Goal: Task Accomplishment & Management: Use online tool/utility

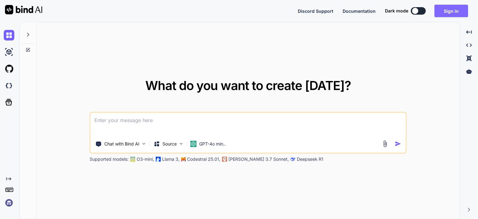
click at [457, 13] on button "Sign in" at bounding box center [451, 11] width 34 height 12
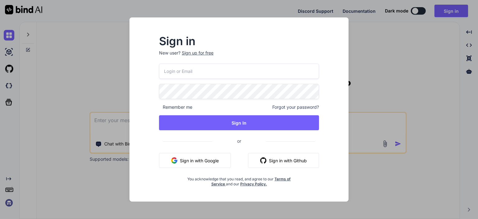
type input "[EMAIL_ADDRESS][DOMAIN_NAME]"
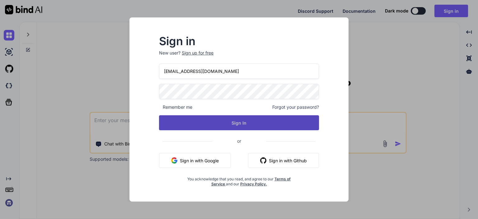
click at [214, 121] on button "Sign In" at bounding box center [239, 122] width 160 height 15
click at [220, 125] on button "Sign In" at bounding box center [239, 122] width 160 height 15
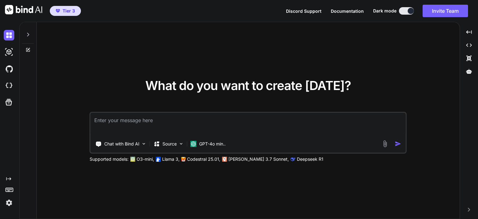
click at [30, 48] on div at bounding box center [28, 49] width 17 height 5
click at [27, 50] on icon at bounding box center [28, 49] width 3 height 3
click at [27, 34] on icon at bounding box center [28, 34] width 5 height 5
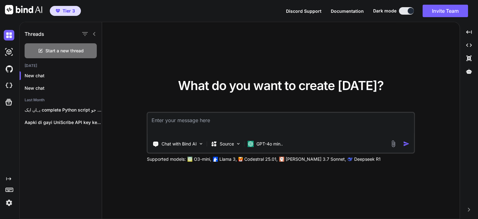
click at [94, 33] on icon at bounding box center [94, 34] width 2 height 4
type textarea "x"
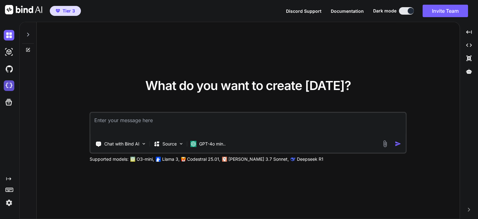
click at [8, 83] on img at bounding box center [9, 85] width 11 height 11
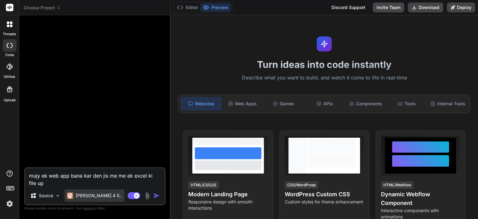
click at [81, 195] on p "Claude 4 S.." at bounding box center [99, 195] width 46 height 6
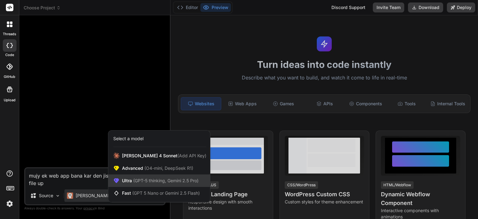
click at [148, 180] on span "(GPT-5 thinking, Gemini 2.5 Pro)" at bounding box center [165, 180] width 67 height 5
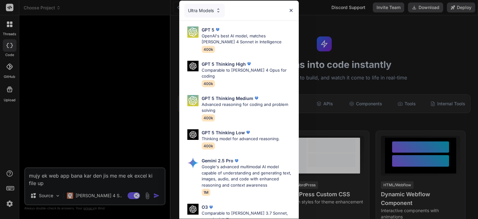
click at [210, 12] on div "Ultra Models" at bounding box center [204, 11] width 40 height 14
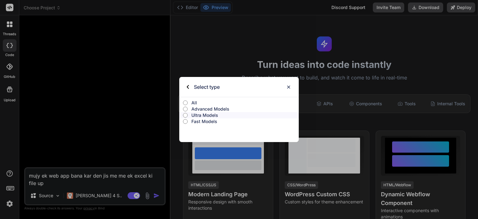
click at [287, 87] on img at bounding box center [288, 86] width 5 height 5
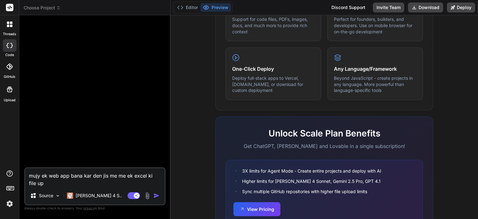
scroll to position [388, 0]
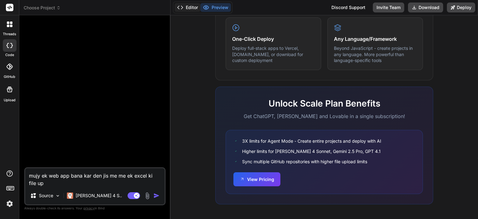
click at [186, 8] on button "Editor" at bounding box center [188, 7] width 26 height 9
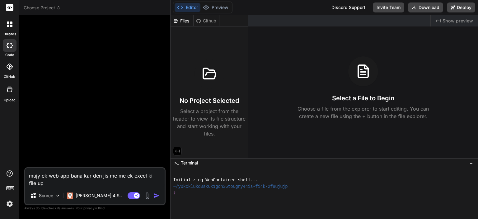
click at [210, 74] on icon at bounding box center [209, 73] width 15 height 15
click at [212, 59] on div at bounding box center [209, 74] width 30 height 30
click at [209, 73] on icon at bounding box center [209, 73] width 12 height 11
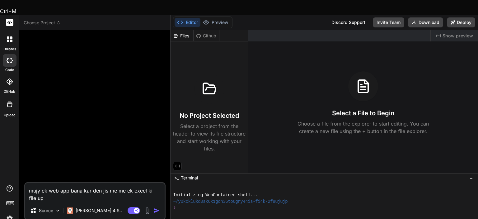
click at [206, 106] on div "No Project Selected Select a project from the header to view its file structure…" at bounding box center [209, 113] width 72 height 78
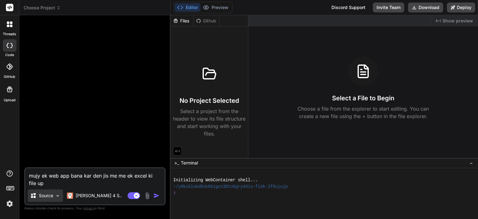
click at [48, 194] on p "Source" at bounding box center [46, 195] width 14 height 6
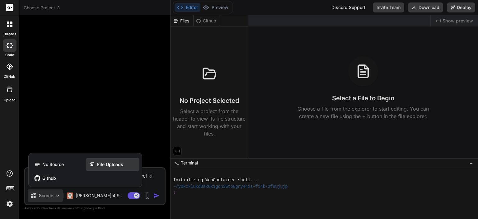
click at [103, 162] on span "File Uploads" at bounding box center [110, 164] width 26 height 6
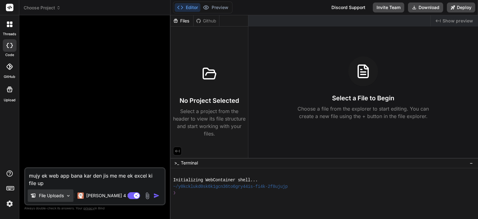
click at [57, 193] on p "File Uploads" at bounding box center [51, 195] width 25 height 6
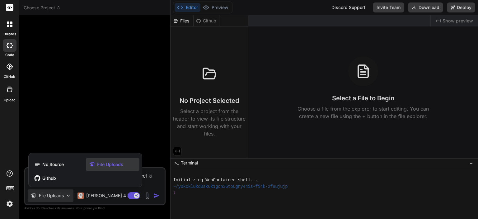
click at [106, 166] on span "File Uploads" at bounding box center [110, 164] width 26 height 6
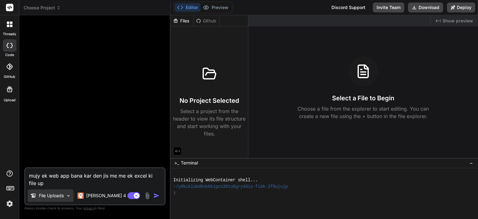
click at [48, 197] on p "File Uploads" at bounding box center [51, 195] width 25 height 6
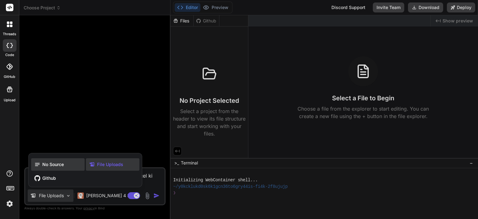
click at [49, 162] on span "No Source" at bounding box center [52, 164] width 21 height 6
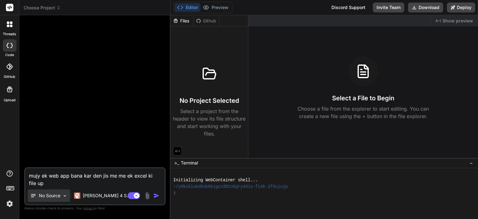
click at [49, 197] on p "No Source" at bounding box center [49, 195] width 21 height 6
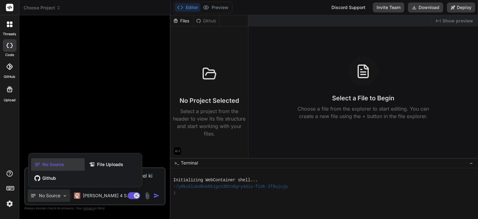
click at [53, 184] on div "No Source File Uploads Github" at bounding box center [85, 171] width 113 height 31
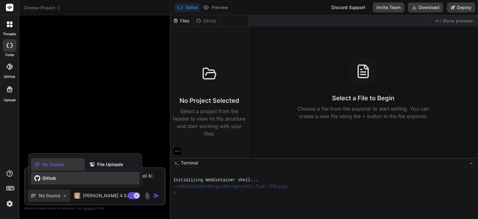
click at [54, 182] on div "Github" at bounding box center [85, 178] width 108 height 12
type textarea "x"
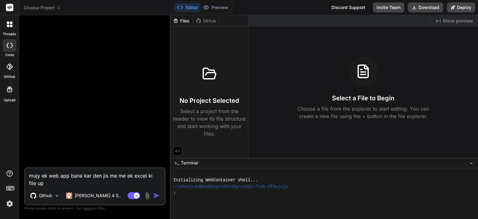
click at [13, 71] on div at bounding box center [10, 67] width 14 height 14
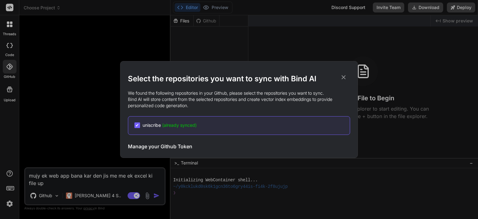
click at [342, 78] on icon at bounding box center [343, 77] width 7 height 7
